Goal: Task Accomplishment & Management: Manage account settings

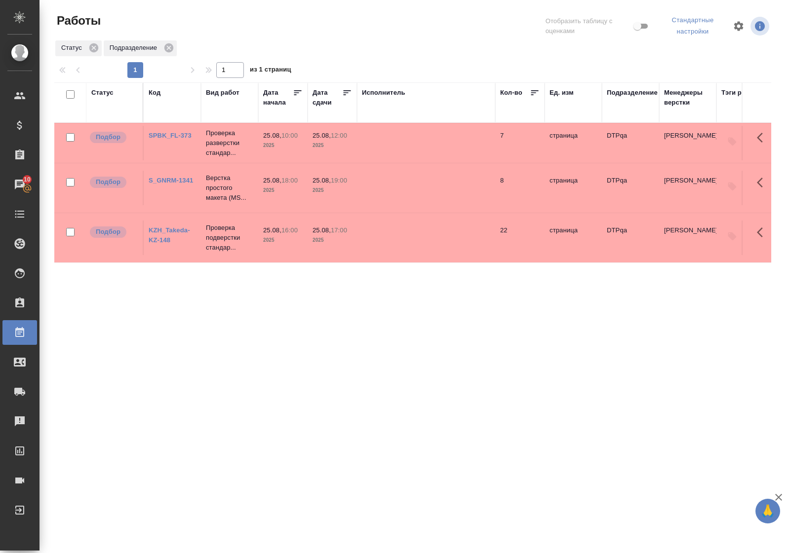
click at [176, 134] on link "SPBK_FL-373" at bounding box center [170, 135] width 43 height 7
click at [172, 228] on link "KZH_Takeda-KZ-148" at bounding box center [169, 235] width 41 height 17
click at [225, 183] on p "Верстка простого макета (MS..." at bounding box center [229, 188] width 47 height 30
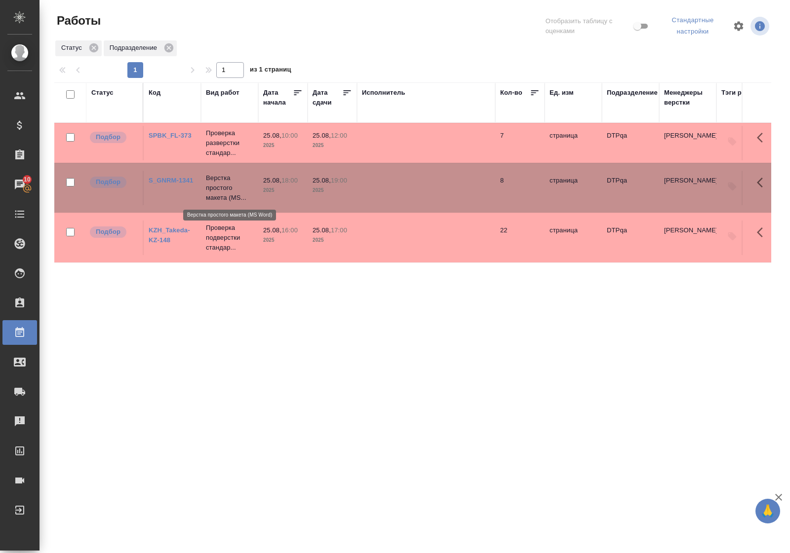
click at [225, 183] on p "Верстка простого макета (MS..." at bounding box center [229, 188] width 47 height 30
click at [106, 94] on div "Статус" at bounding box center [102, 93] width 22 height 10
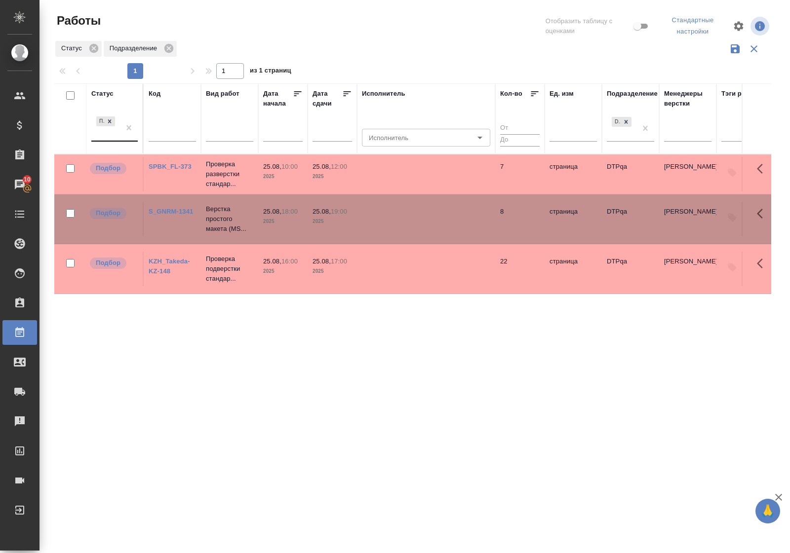
click at [117, 138] on div "Подбор" at bounding box center [105, 128] width 29 height 27
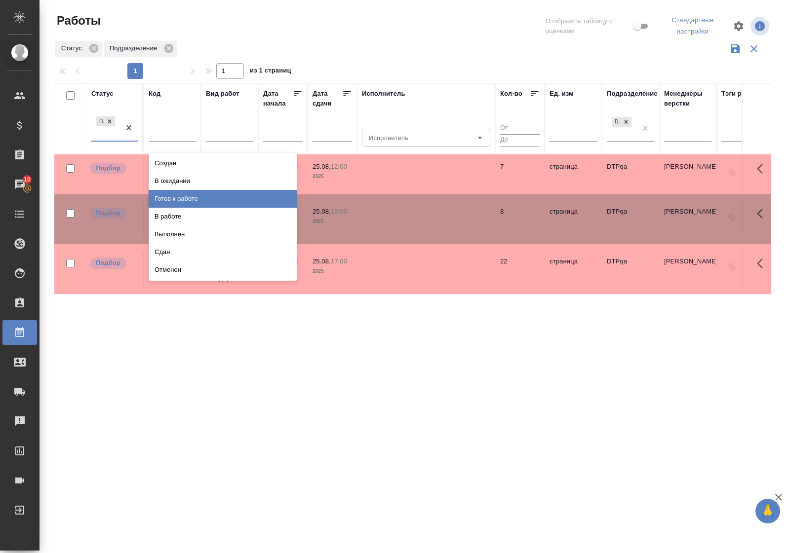
click at [171, 200] on div "Готов к работе" at bounding box center [223, 199] width 148 height 18
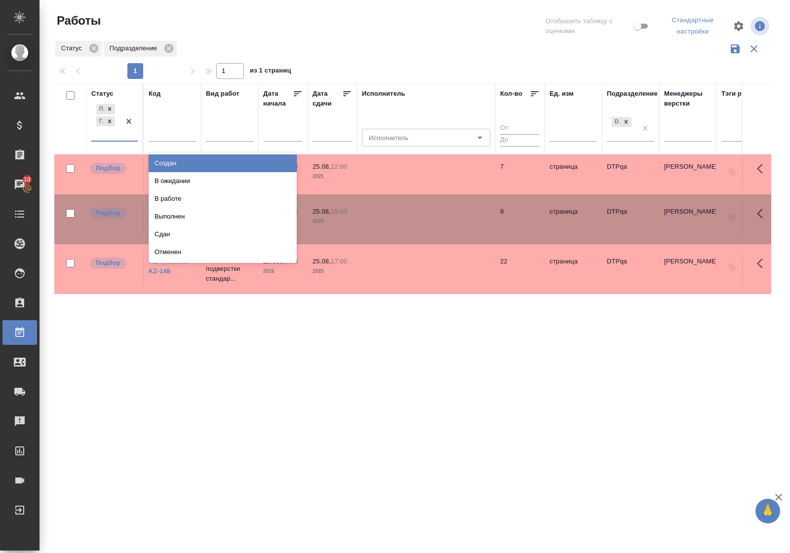
click at [110, 141] on div "Подбор Готов к работе" at bounding box center [105, 121] width 29 height 39
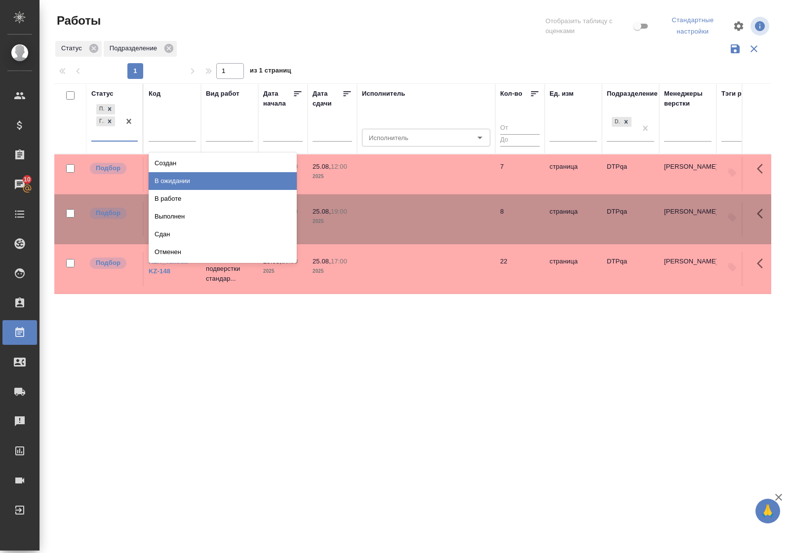
click at [169, 183] on div "В ожидании" at bounding box center [223, 181] width 148 height 18
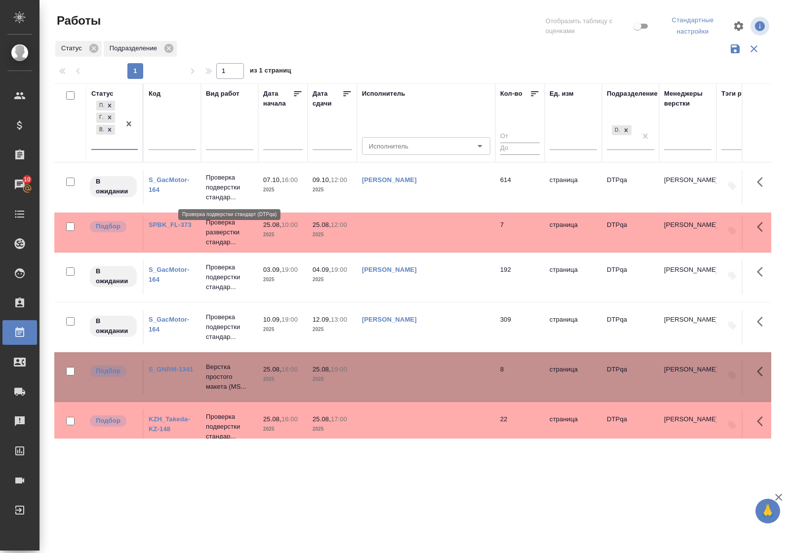
click at [230, 188] on p "Проверка подверстки стандар..." at bounding box center [229, 188] width 47 height 30
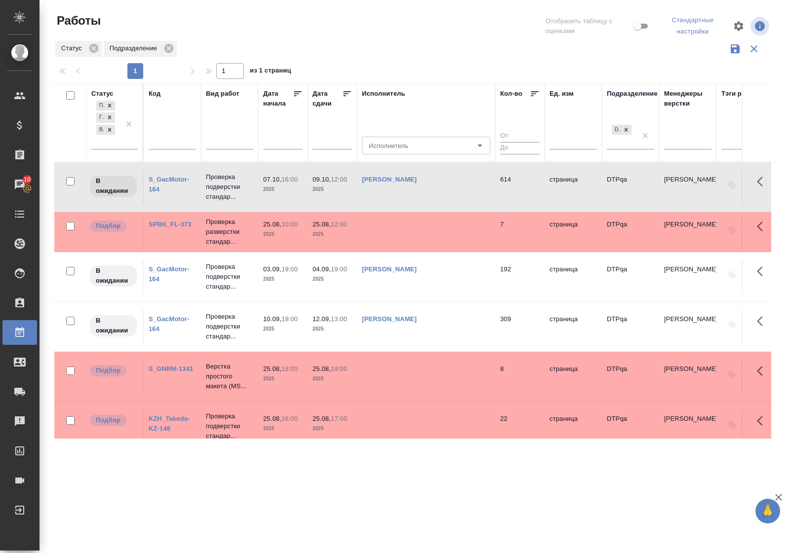
click at [171, 179] on link "S_GacMotor-164" at bounding box center [169, 184] width 40 height 17
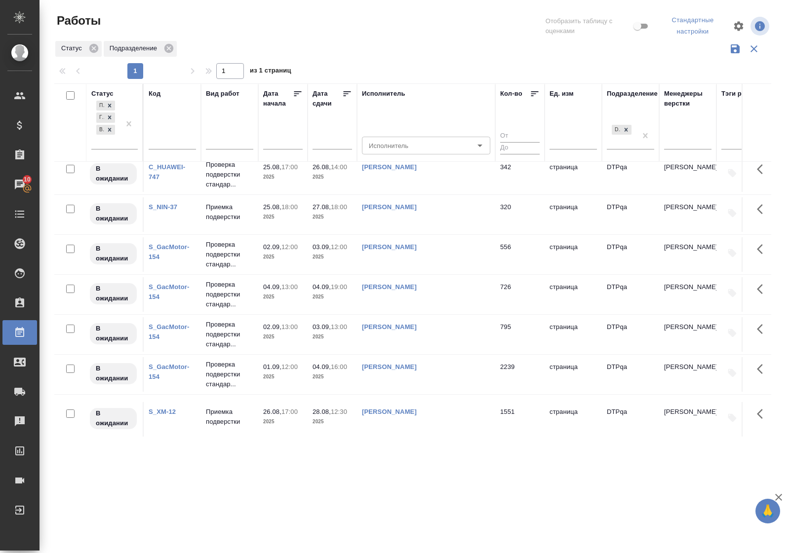
scroll to position [598, 0]
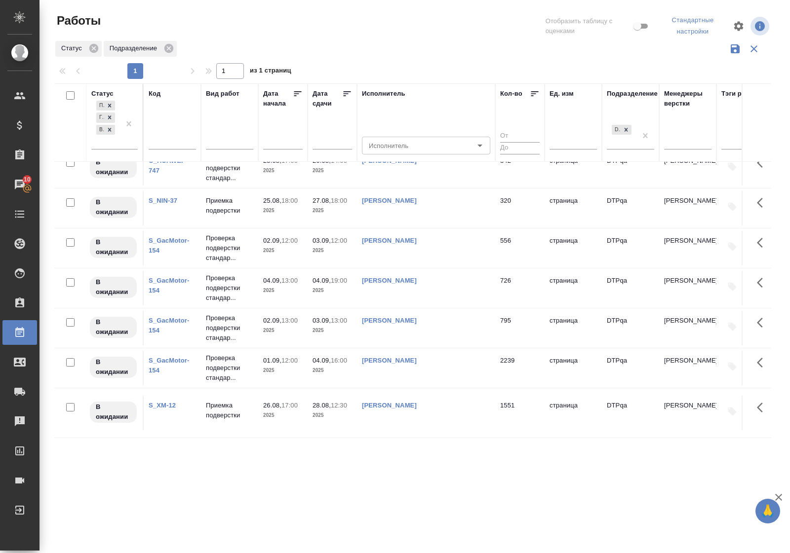
click at [166, 402] on link "S_XM-12" at bounding box center [162, 405] width 27 height 7
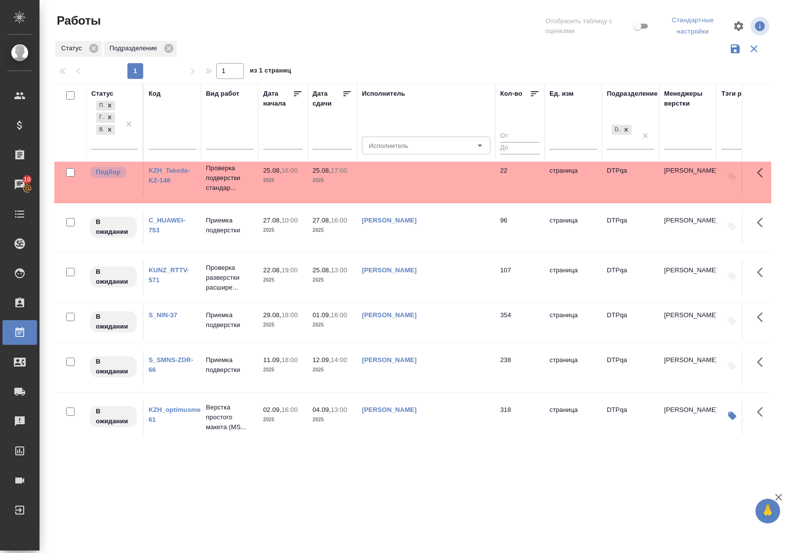
scroll to position [228, 0]
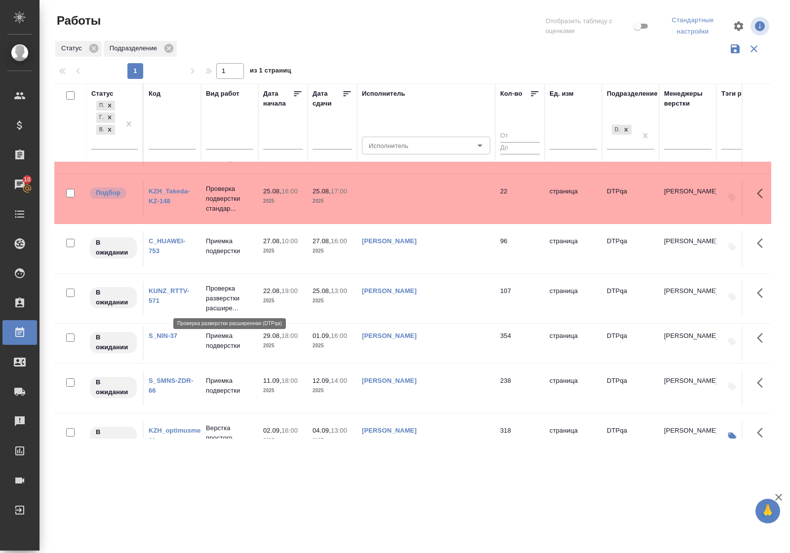
click at [225, 294] on p "Проверка разверстки расшире..." at bounding box center [229, 299] width 47 height 30
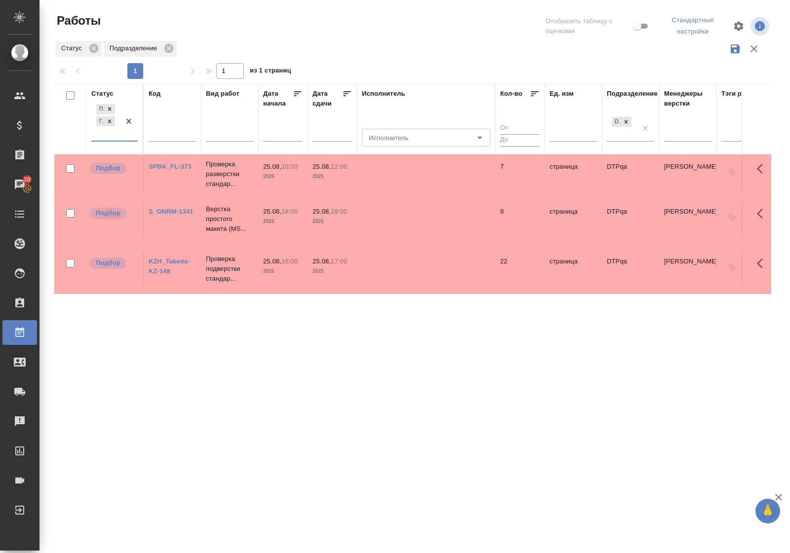
scroll to position [0, 0]
click at [108, 90] on div "Статус" at bounding box center [102, 94] width 22 height 10
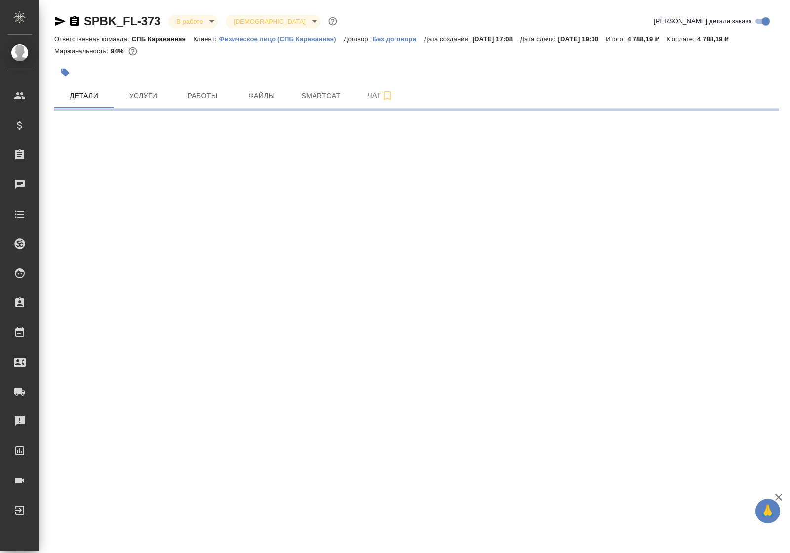
select select "RU"
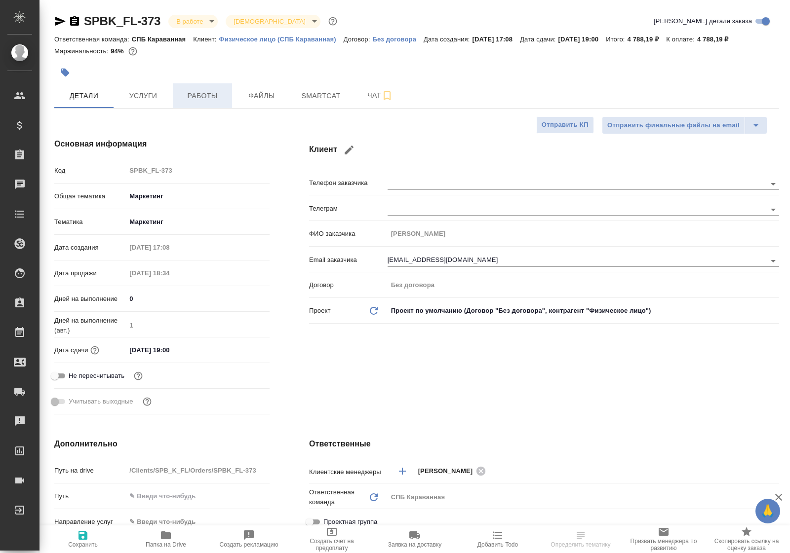
type textarea "x"
click at [203, 94] on span "Работы" at bounding box center [202, 96] width 47 height 12
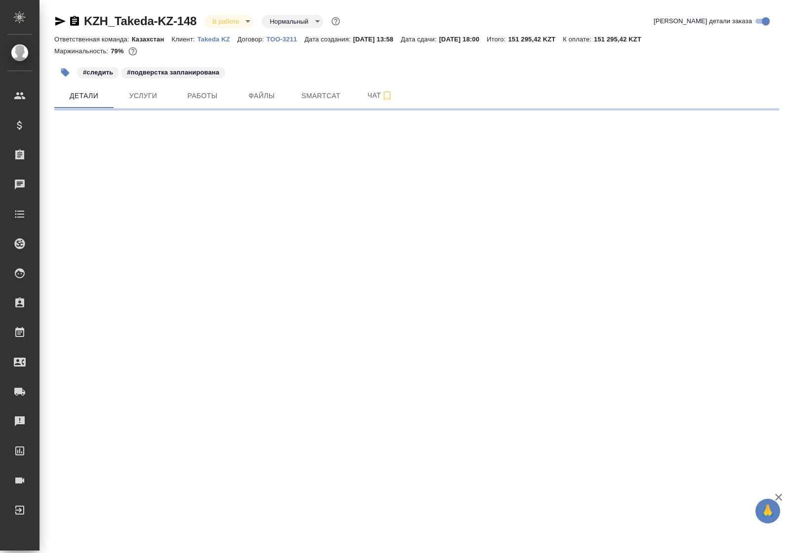
click at [197, 92] on span "Работы" at bounding box center [202, 96] width 47 height 12
select select "RU"
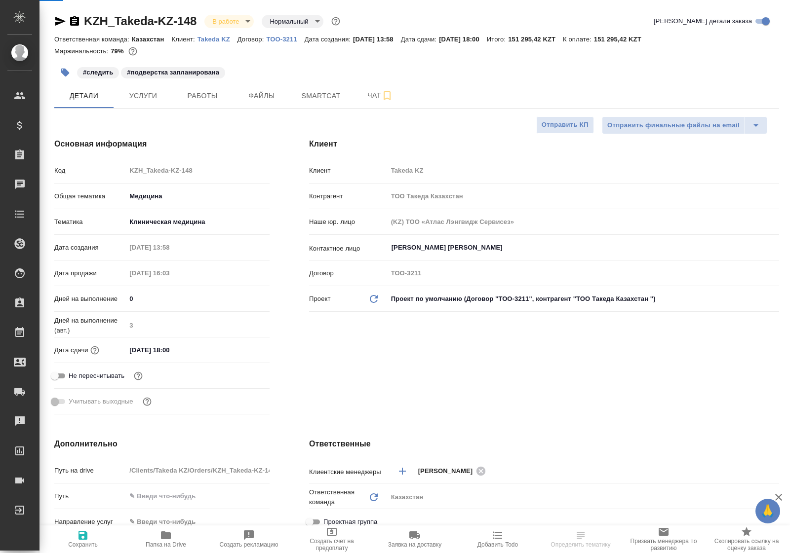
type textarea "x"
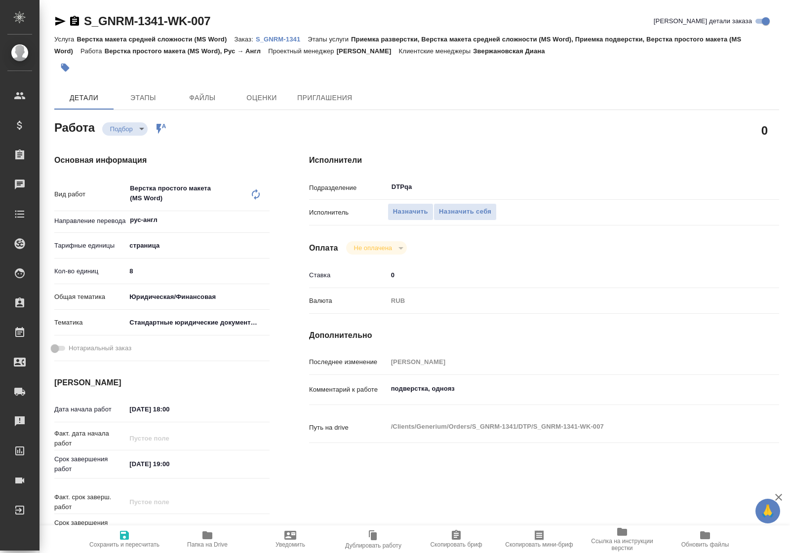
type textarea "x"
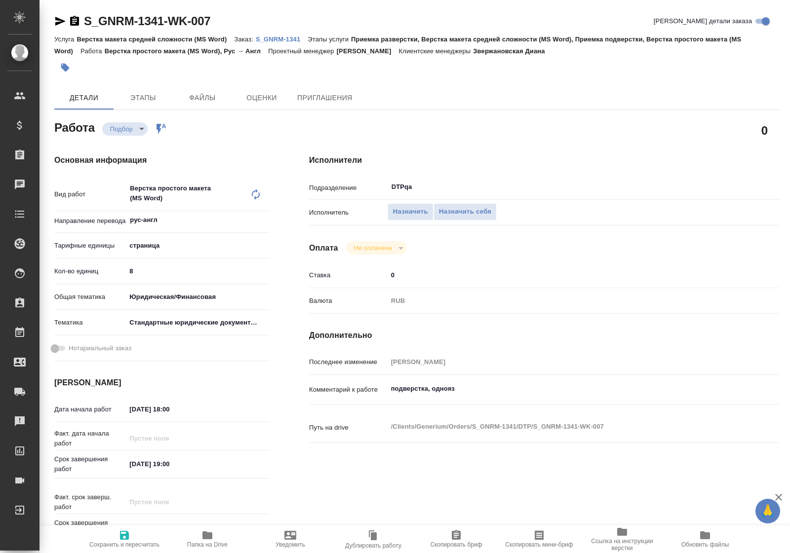
type textarea "x"
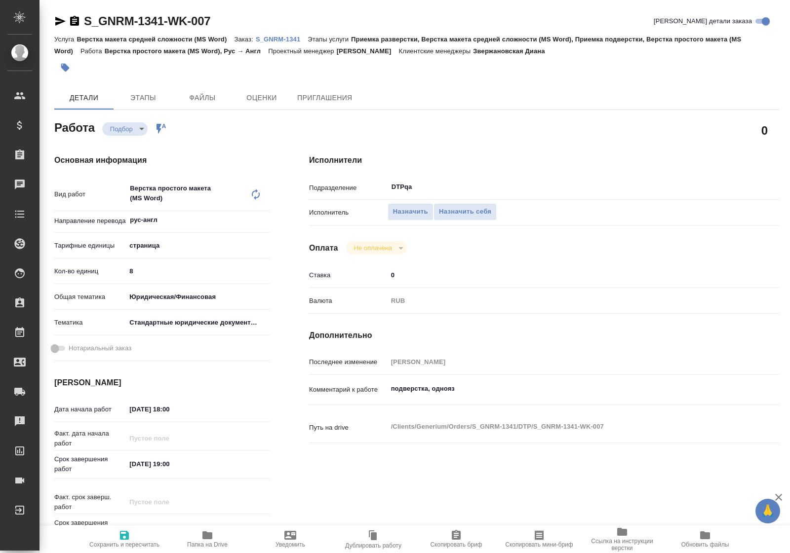
type textarea "x"
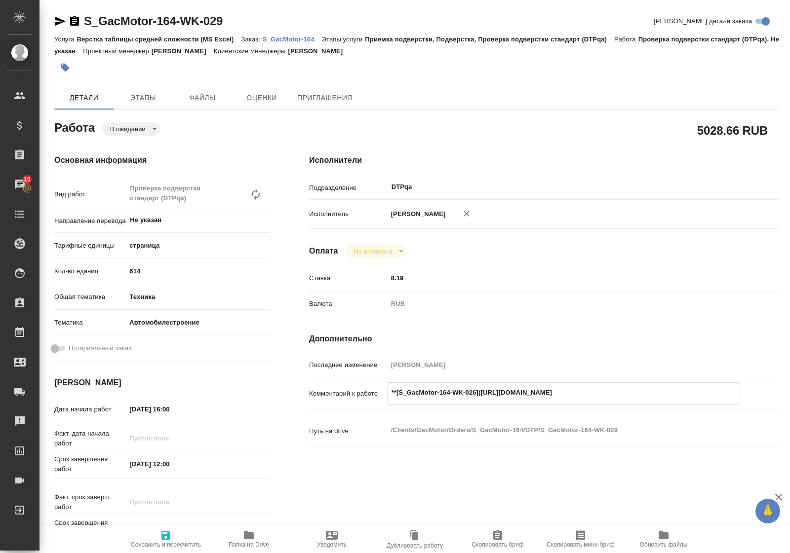
drag, startPoint x: 480, startPoint y: 394, endPoint x: 662, endPoint y: 390, distance: 181.7
click at [662, 390] on textarea "**[S_GacMotor-164-WK-026](https://tera.awatera.com/Work/68a88e809baf6552503115b…" at bounding box center [564, 393] width 352 height 17
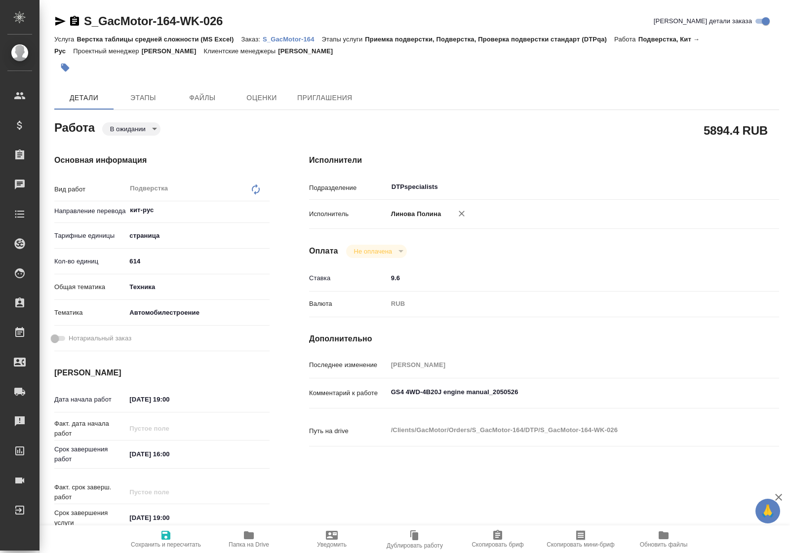
type textarea "x"
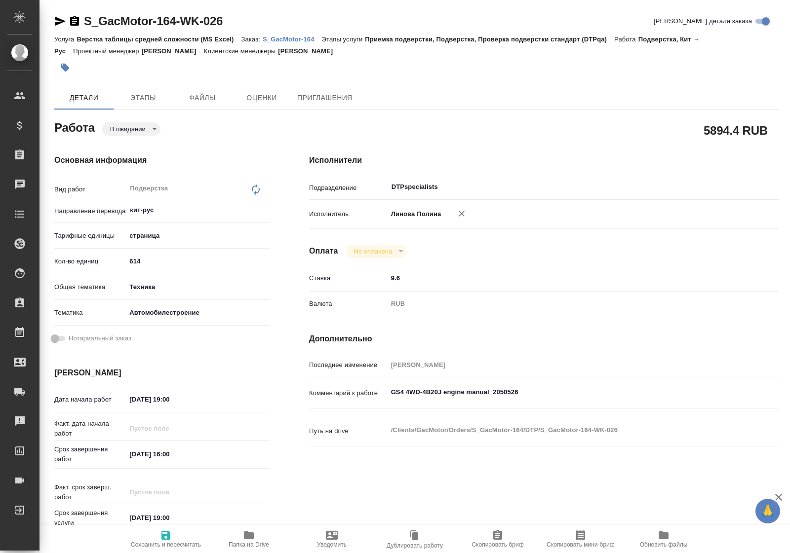
type textarea "x"
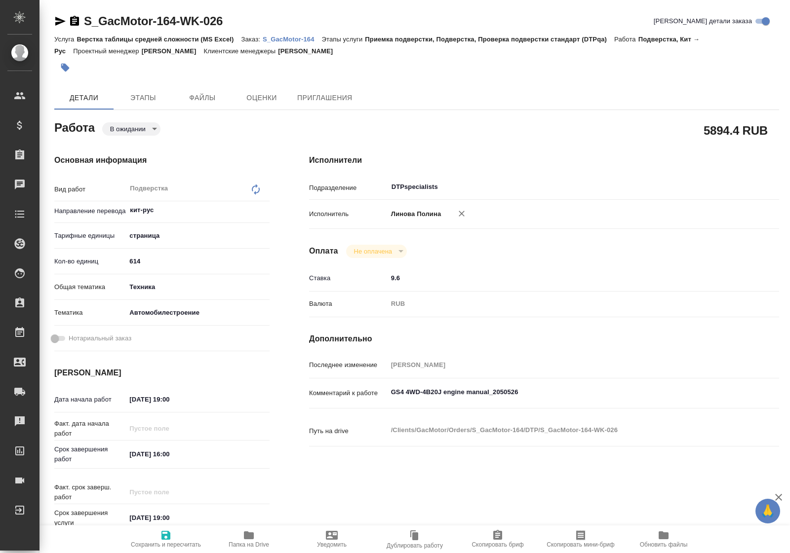
type textarea "x"
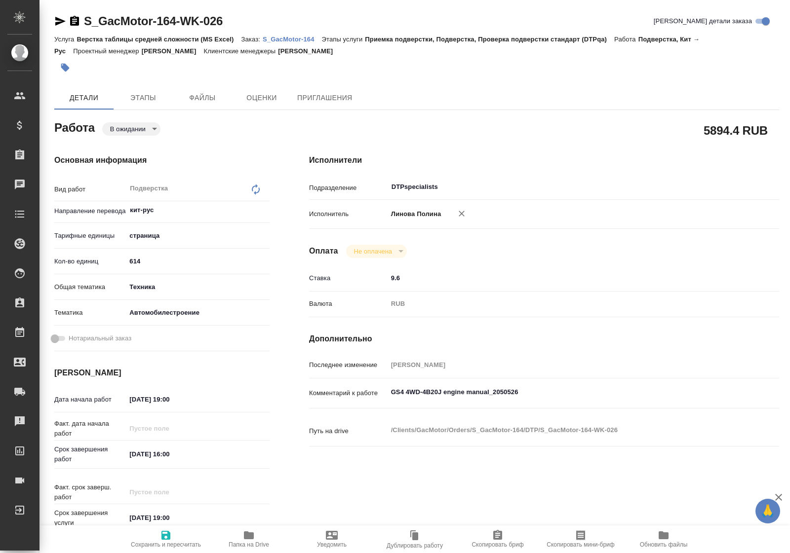
type textarea "x"
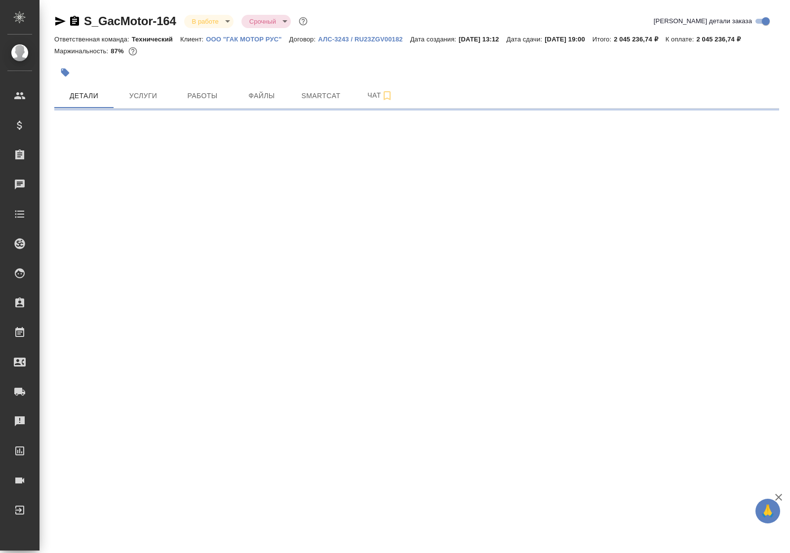
select select "RU"
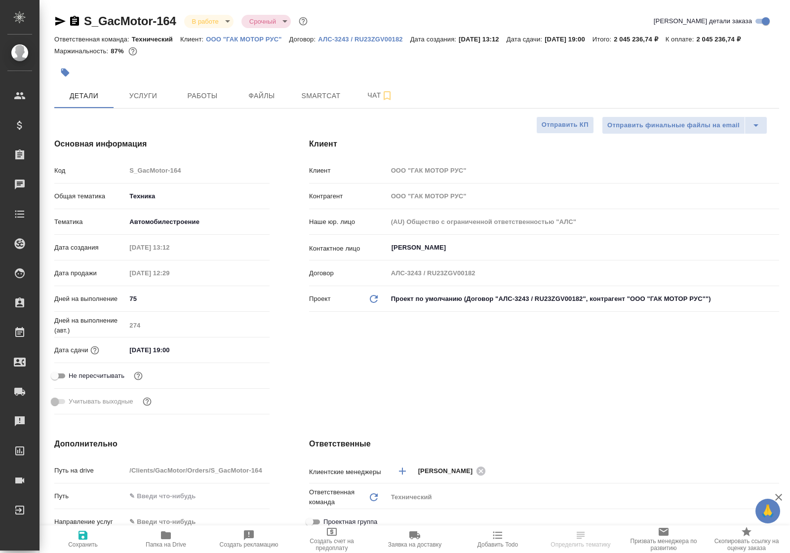
type textarea "x"
click at [203, 102] on button "Работы" at bounding box center [202, 95] width 59 height 25
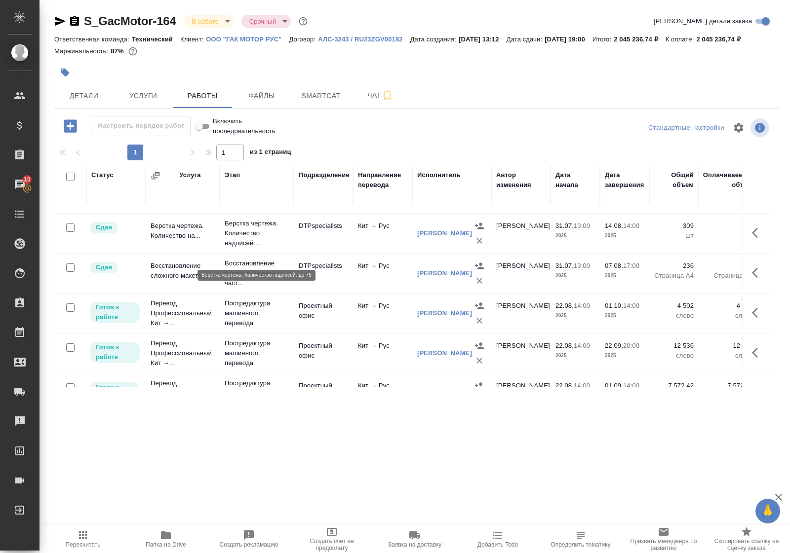
scroll to position [92, 0]
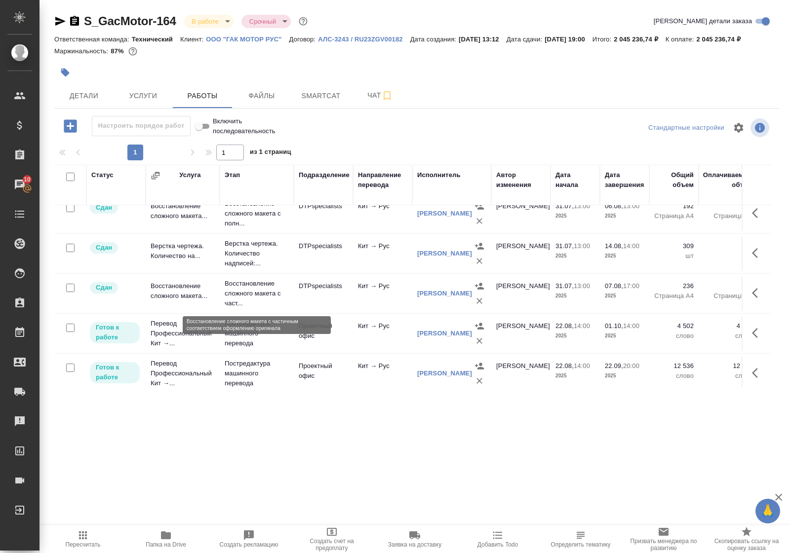
click at [255, 292] on p "Восстановление сложного макета с част..." at bounding box center [257, 294] width 64 height 30
click at [255, 291] on p "Восстановление сложного макета с част..." at bounding box center [257, 294] width 64 height 30
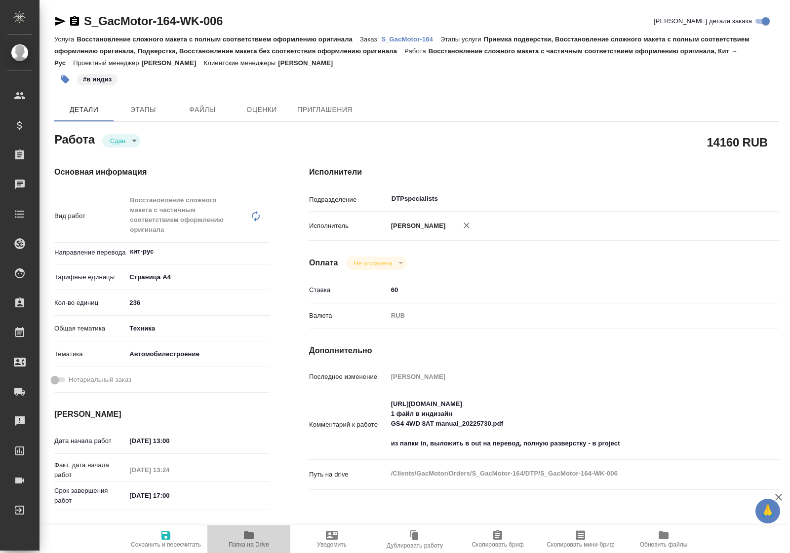
click at [252, 540] on icon "button" at bounding box center [249, 536] width 12 height 12
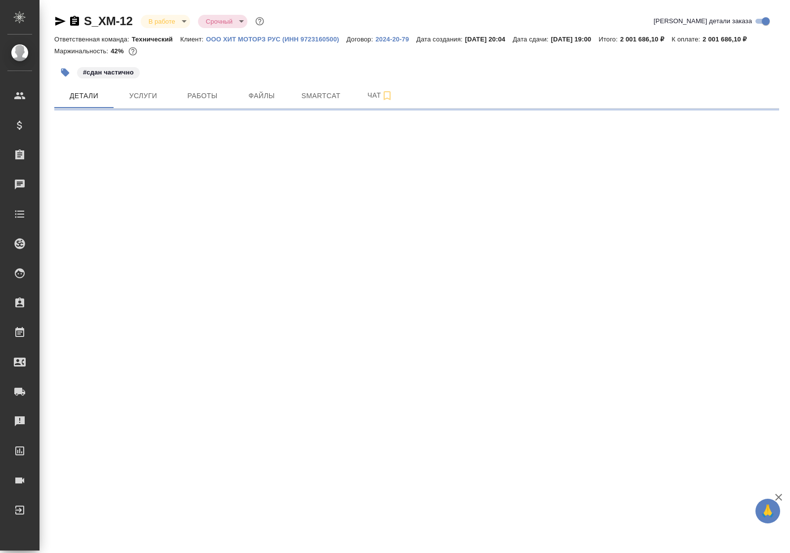
select select "RU"
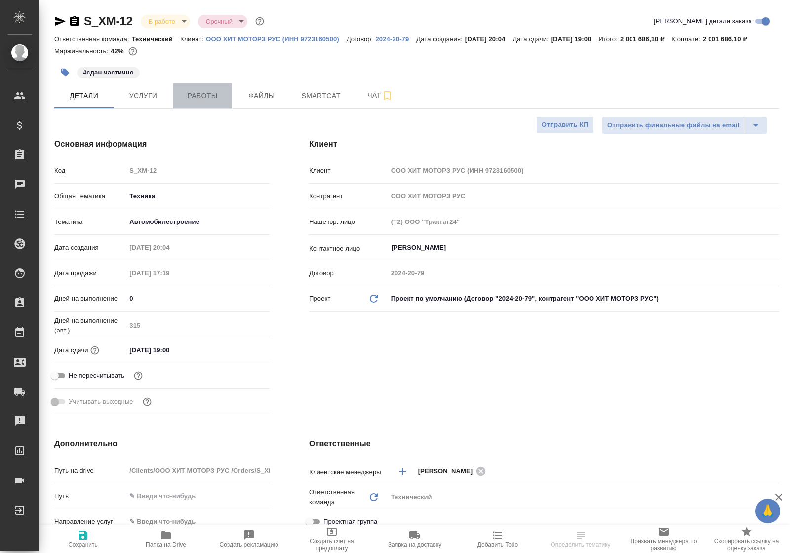
click at [211, 102] on span "Работы" at bounding box center [202, 96] width 47 height 12
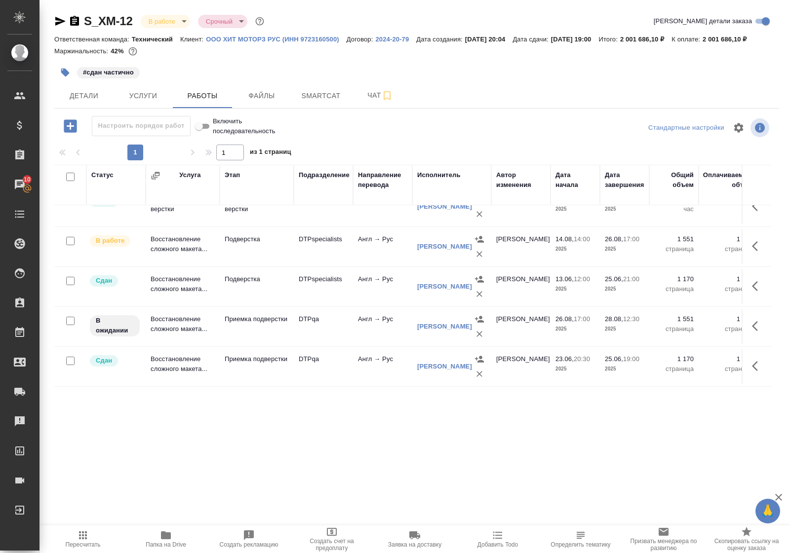
scroll to position [626, 0]
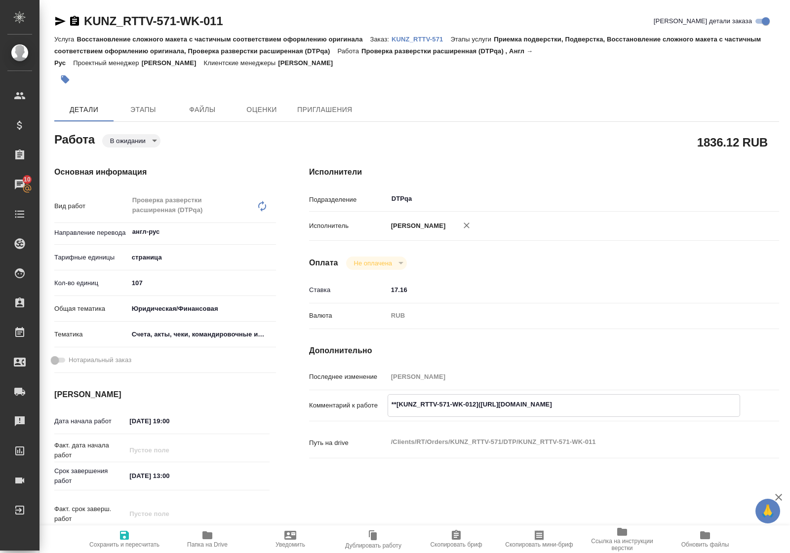
drag, startPoint x: 480, startPoint y: 411, endPoint x: 658, endPoint y: 415, distance: 177.8
click at [658, 413] on textarea "**[KUNZ_RTTV-571-WK-012]([URL][DOMAIN_NAME]" at bounding box center [564, 404] width 352 height 17
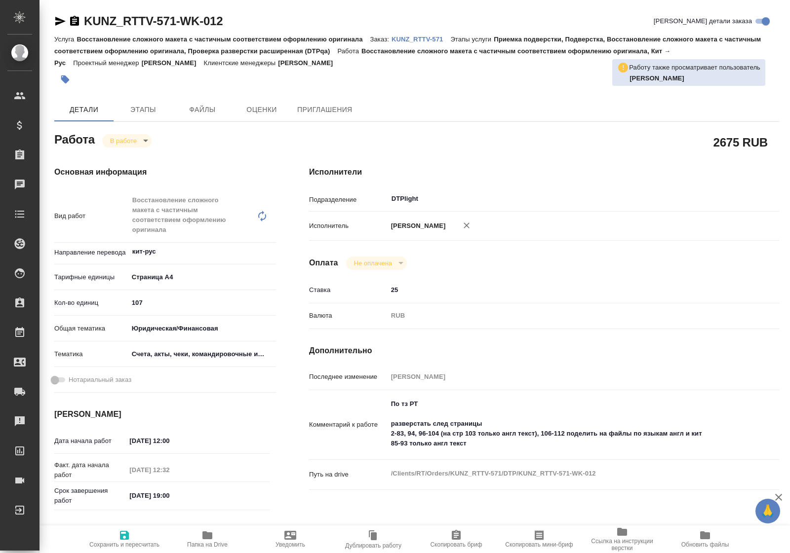
type textarea "x"
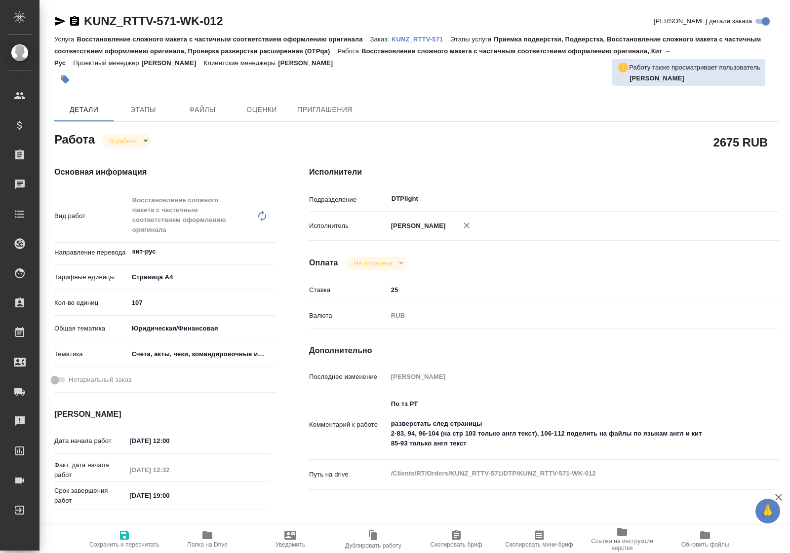
type textarea "x"
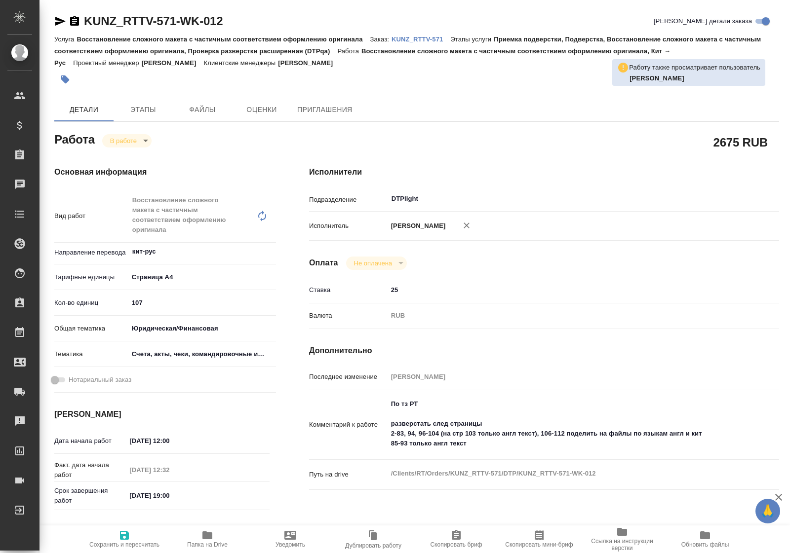
type textarea "x"
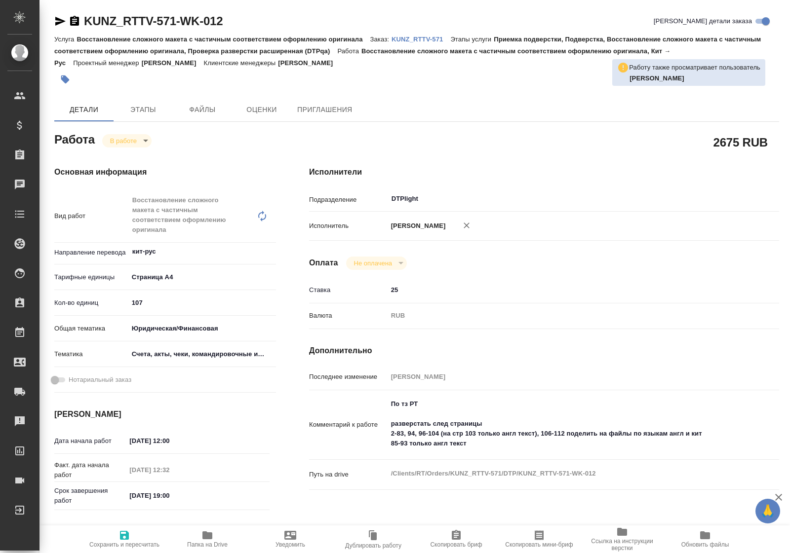
type textarea "x"
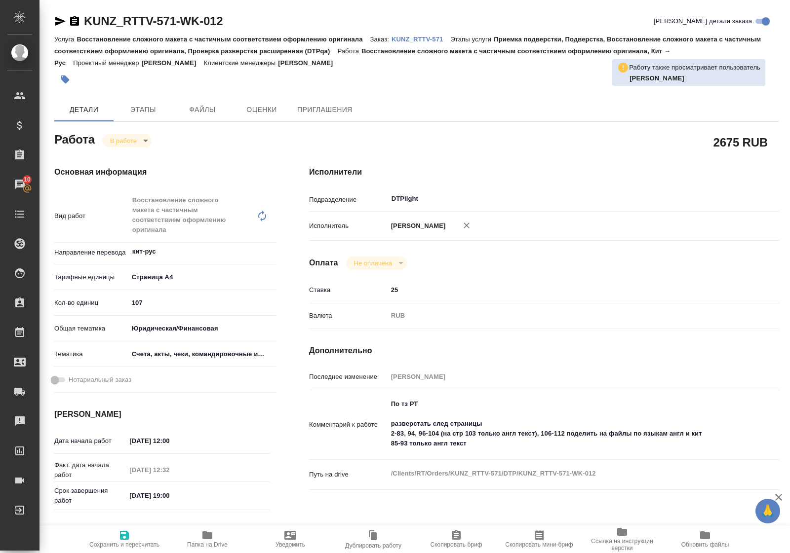
click at [208, 537] on icon "button" at bounding box center [207, 536] width 10 height 8
click at [60, 21] on icon "button" at bounding box center [60, 21] width 12 height 12
